Goal: Task Accomplishment & Management: Complete application form

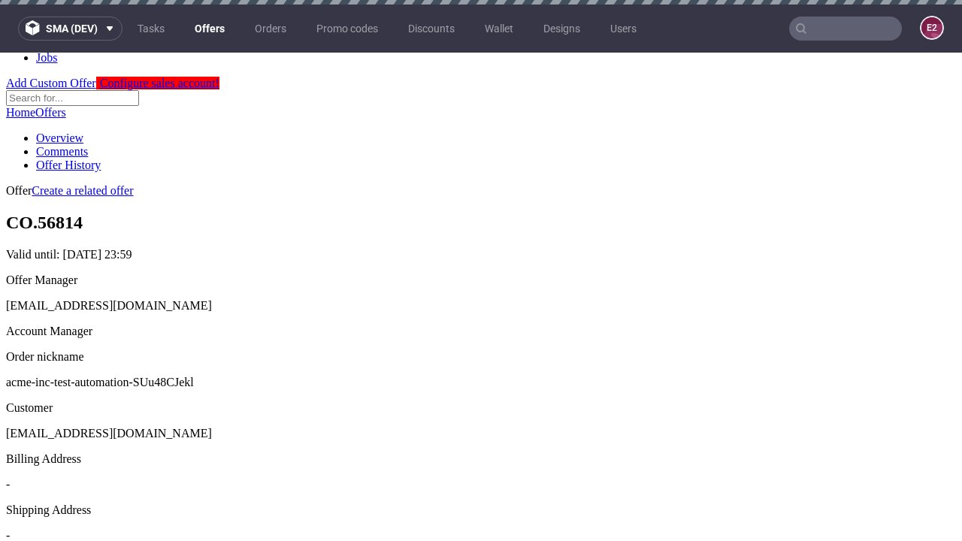
scroll to position [5, 0]
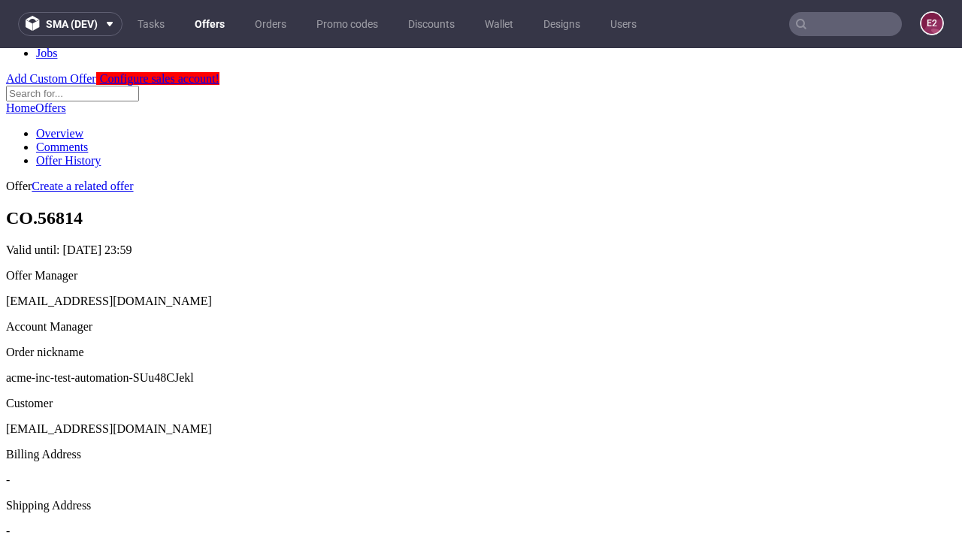
scroll to position [513, 0]
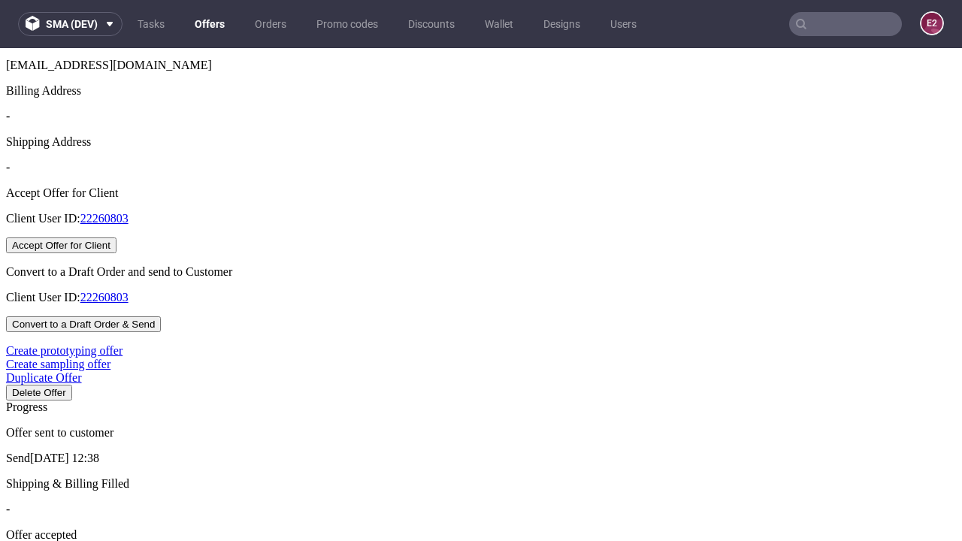
click at [117, 253] on button "Accept Offer for Client" at bounding box center [61, 246] width 110 height 16
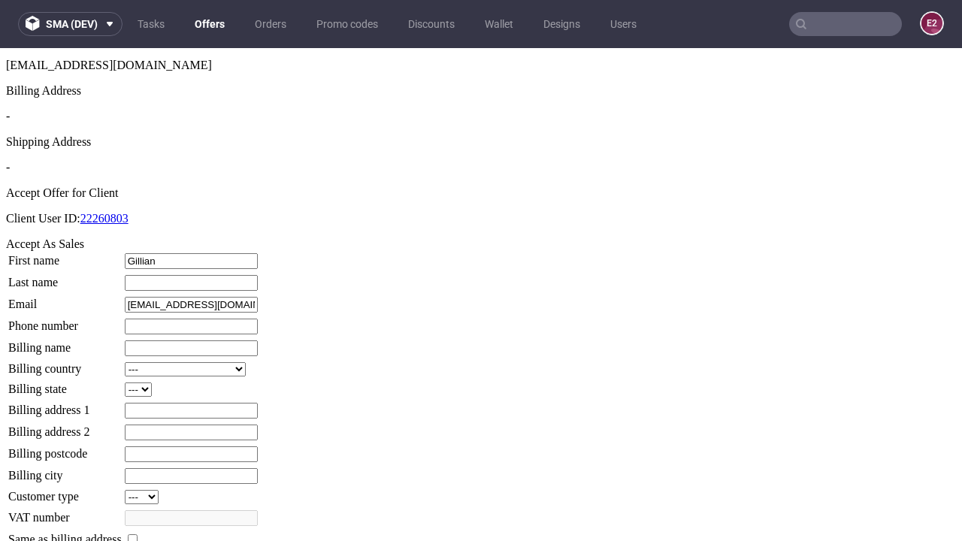
type input "Gillian"
type input "[PERSON_NAME]"
type input "1509813888"
type input "Micah_Christiansen79"
select select "13"
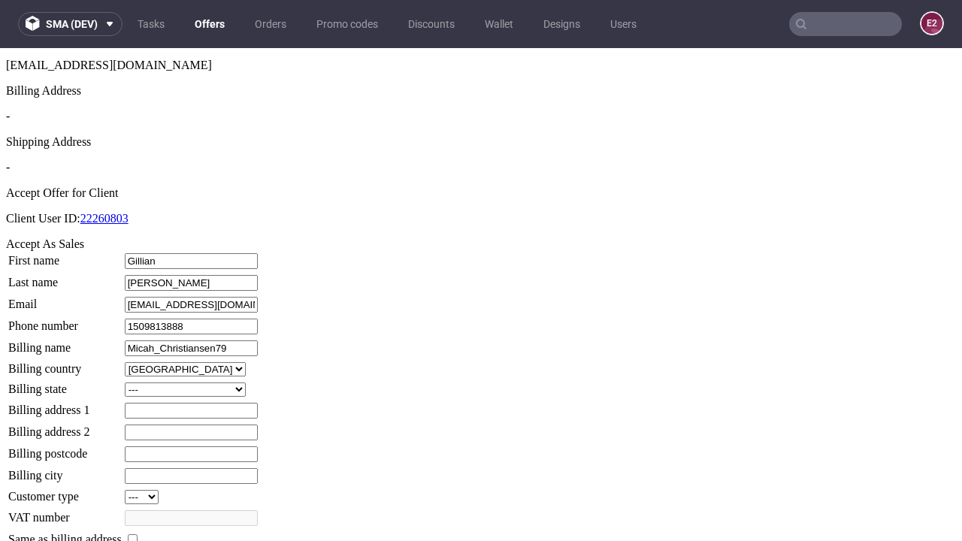
select select "132"
type input "Micah_Christiansen79"
type input "36 Kylee Mews"
type input "QL37 1WF"
type input "Great [PERSON_NAME]"
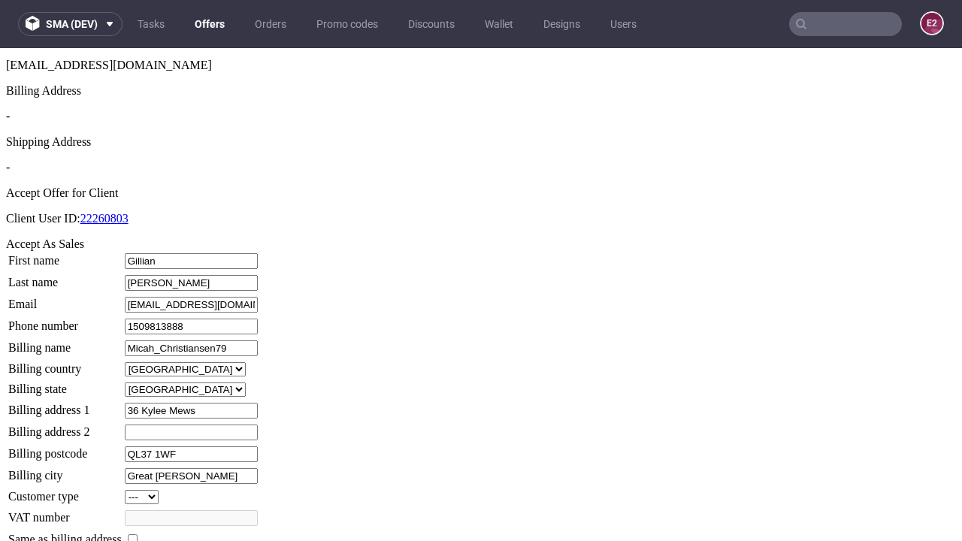
click at [138, 534] on input "checkbox" at bounding box center [133, 539] width 10 height 10
checkbox input "true"
type input "Micah_Christiansen79"
select select "13"
type input "36 Kylee Mews"
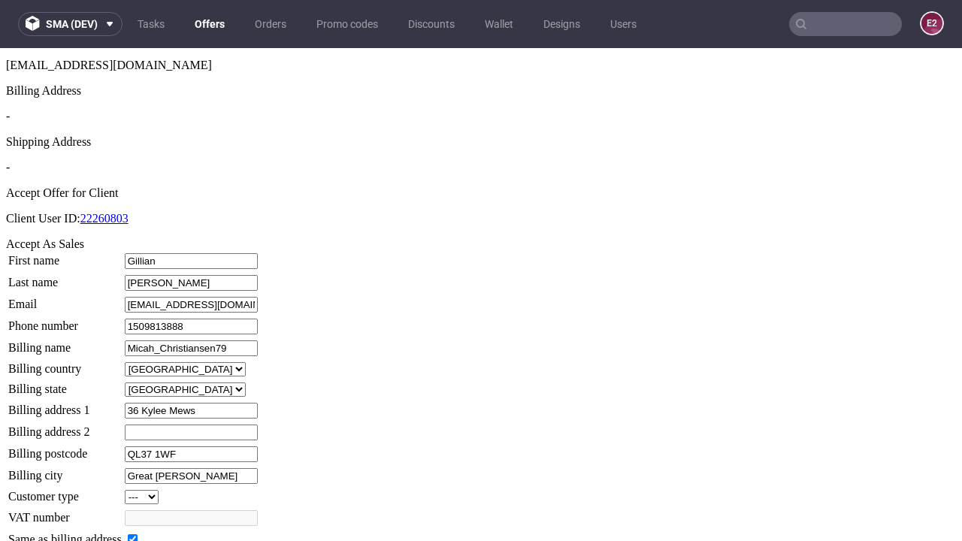
type input "QL37 1WF"
type input "Great [PERSON_NAME]"
select select "132"
